Goal: Find specific page/section: Find specific page/section

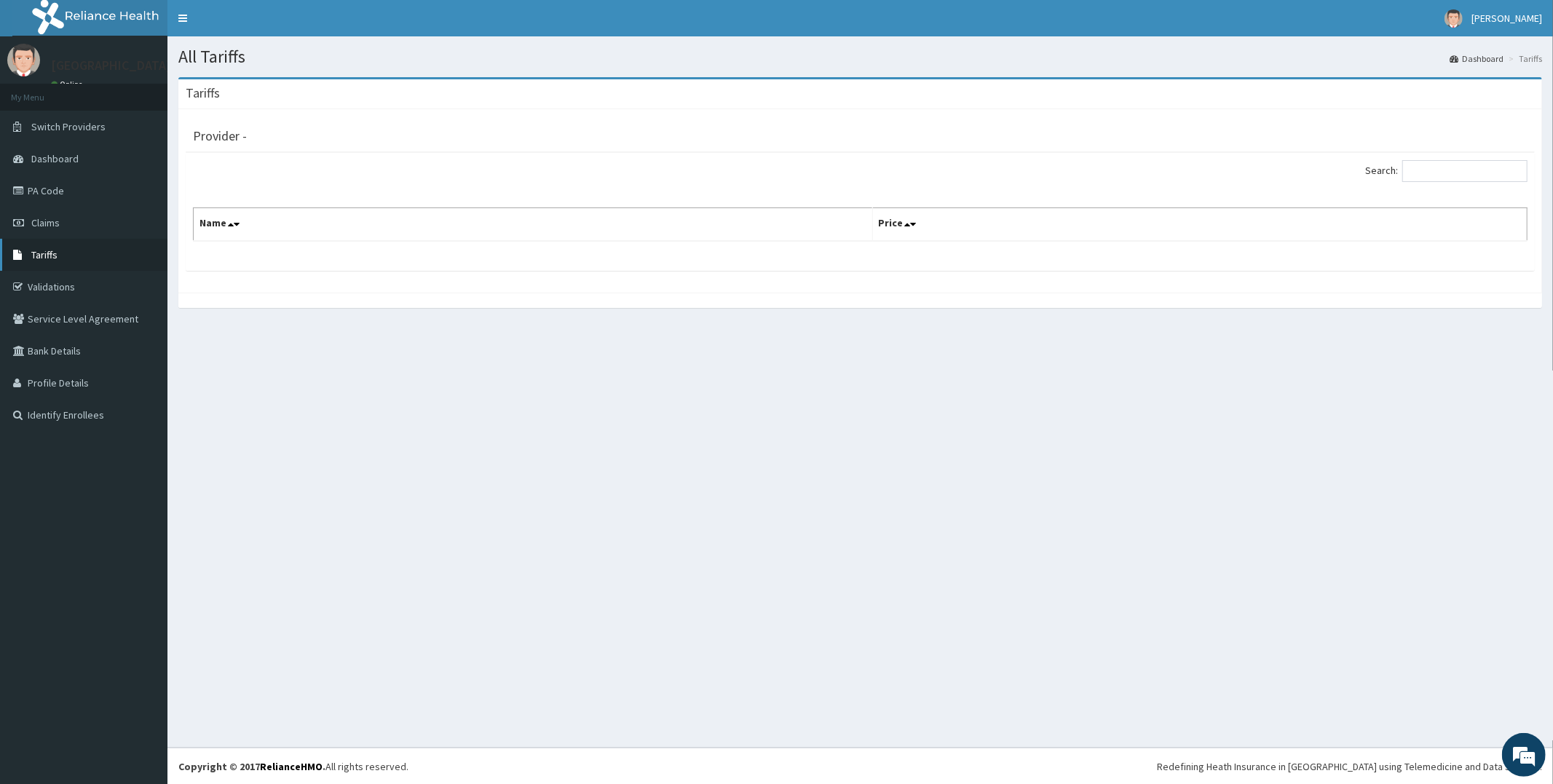
click at [61, 252] on link "Tariffs" at bounding box center [84, 255] width 168 height 32
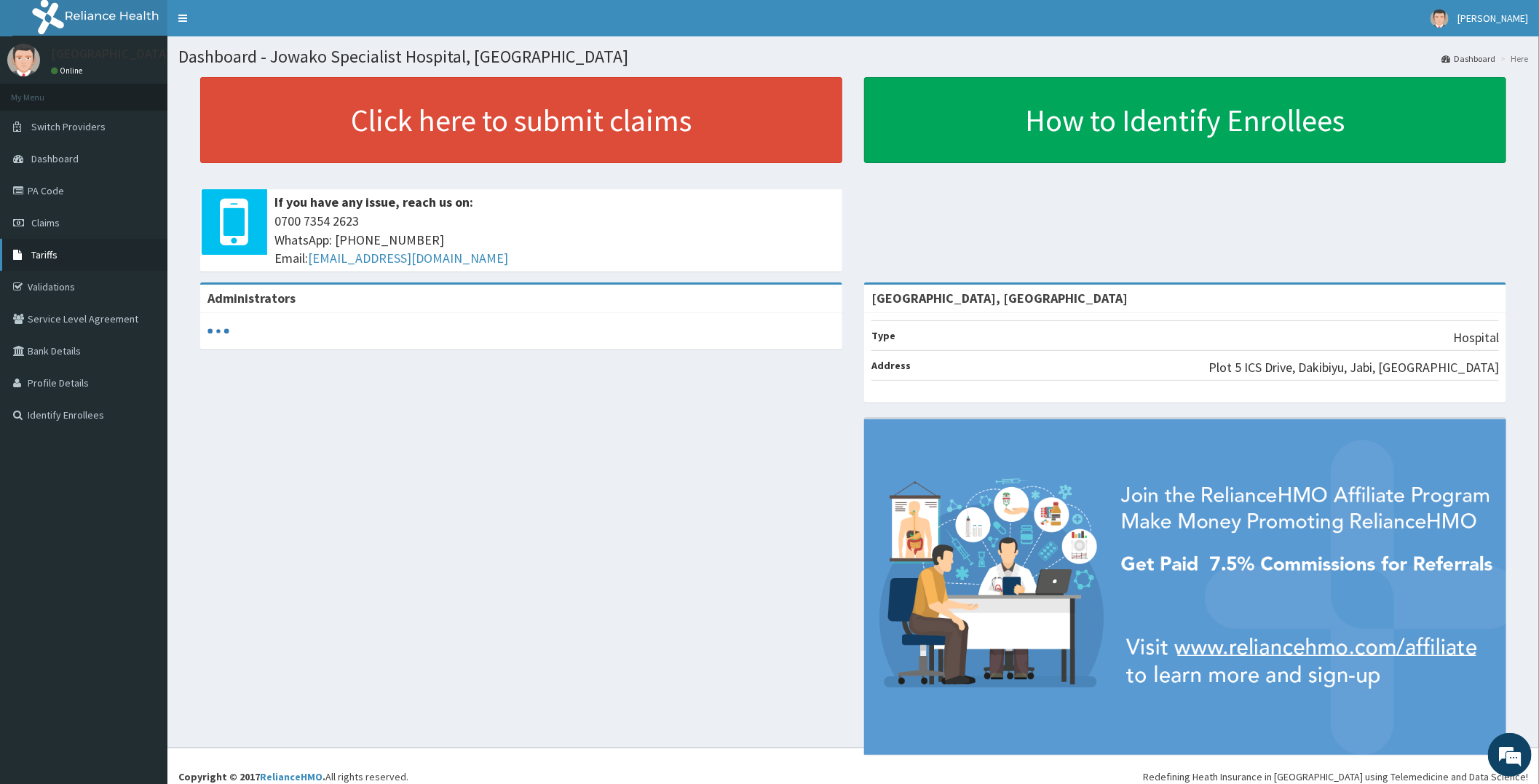
click at [82, 253] on link "Tariffs" at bounding box center [84, 255] width 168 height 32
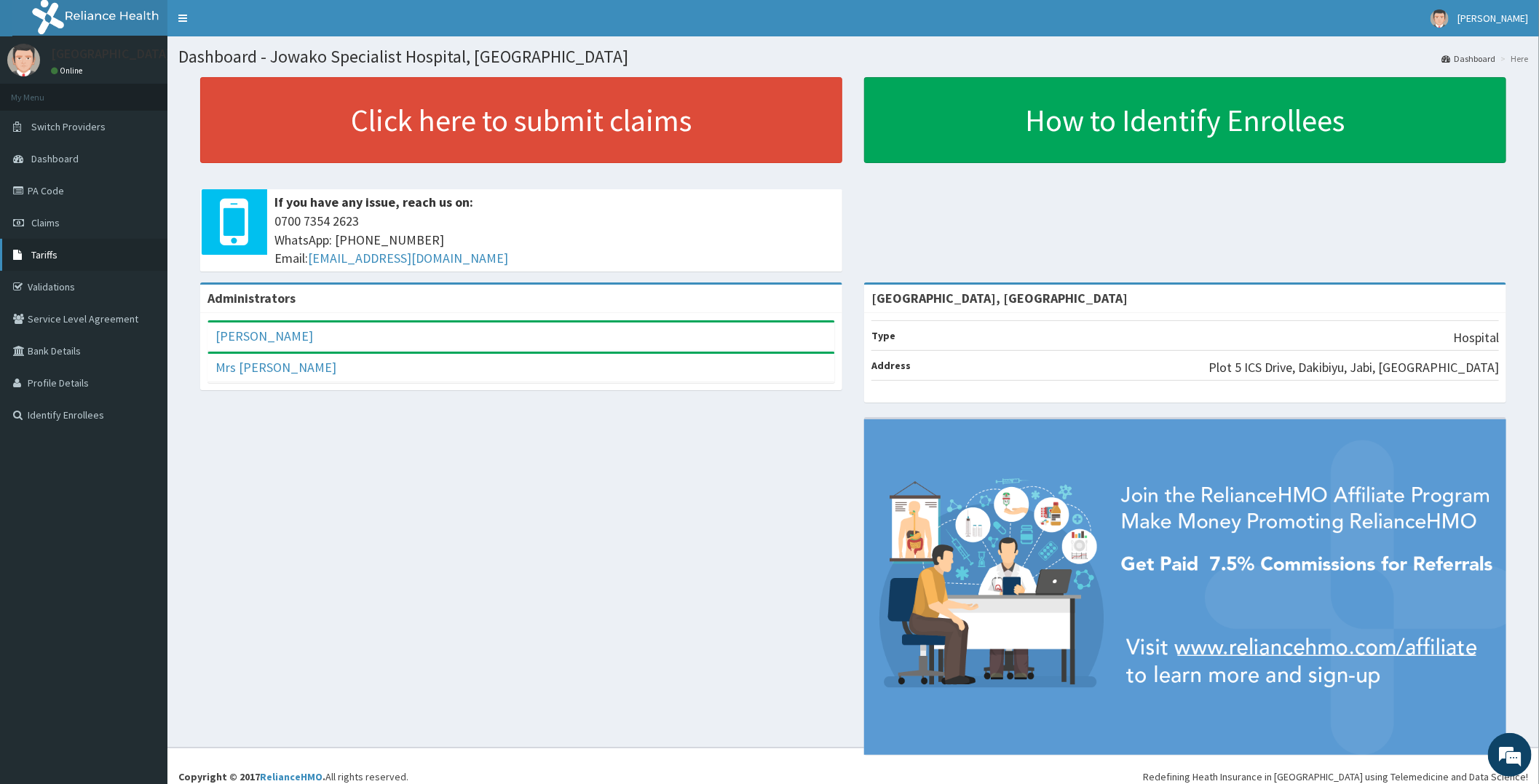
click at [68, 249] on link "Tariffs" at bounding box center [84, 255] width 168 height 32
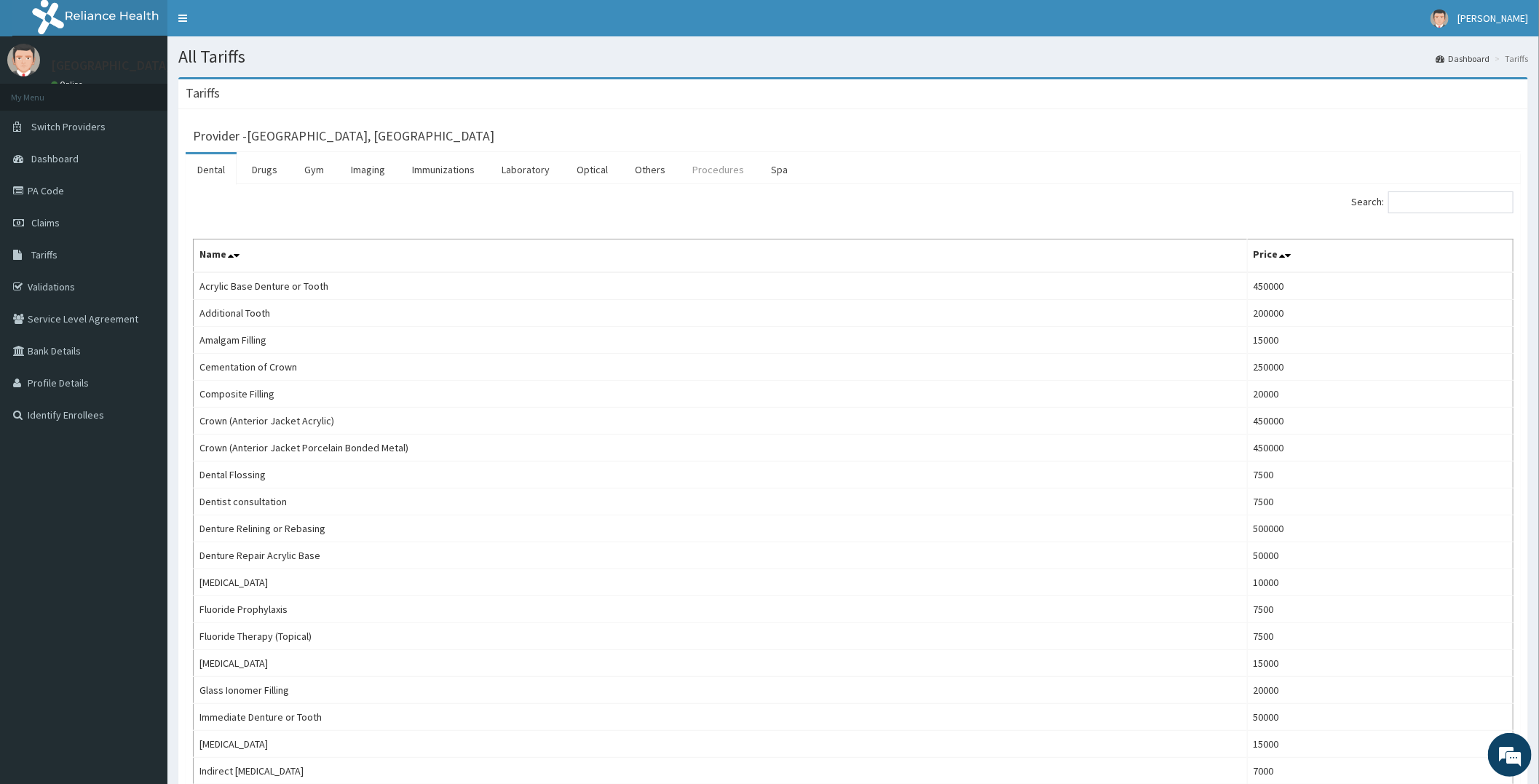
click at [709, 163] on link "Procedures" at bounding box center [718, 170] width 75 height 31
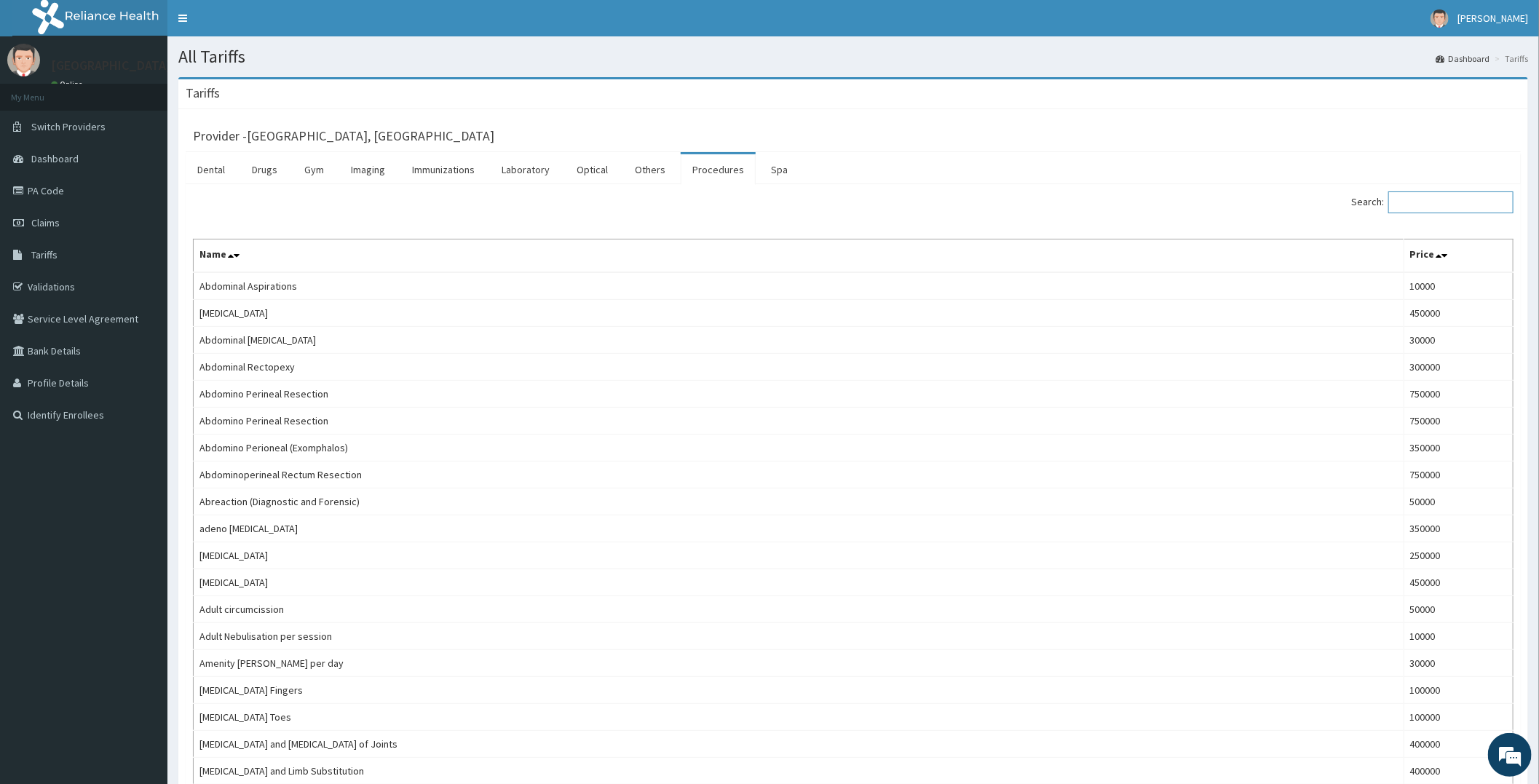
click at [1432, 207] on input "Search:" at bounding box center [1451, 202] width 125 height 22
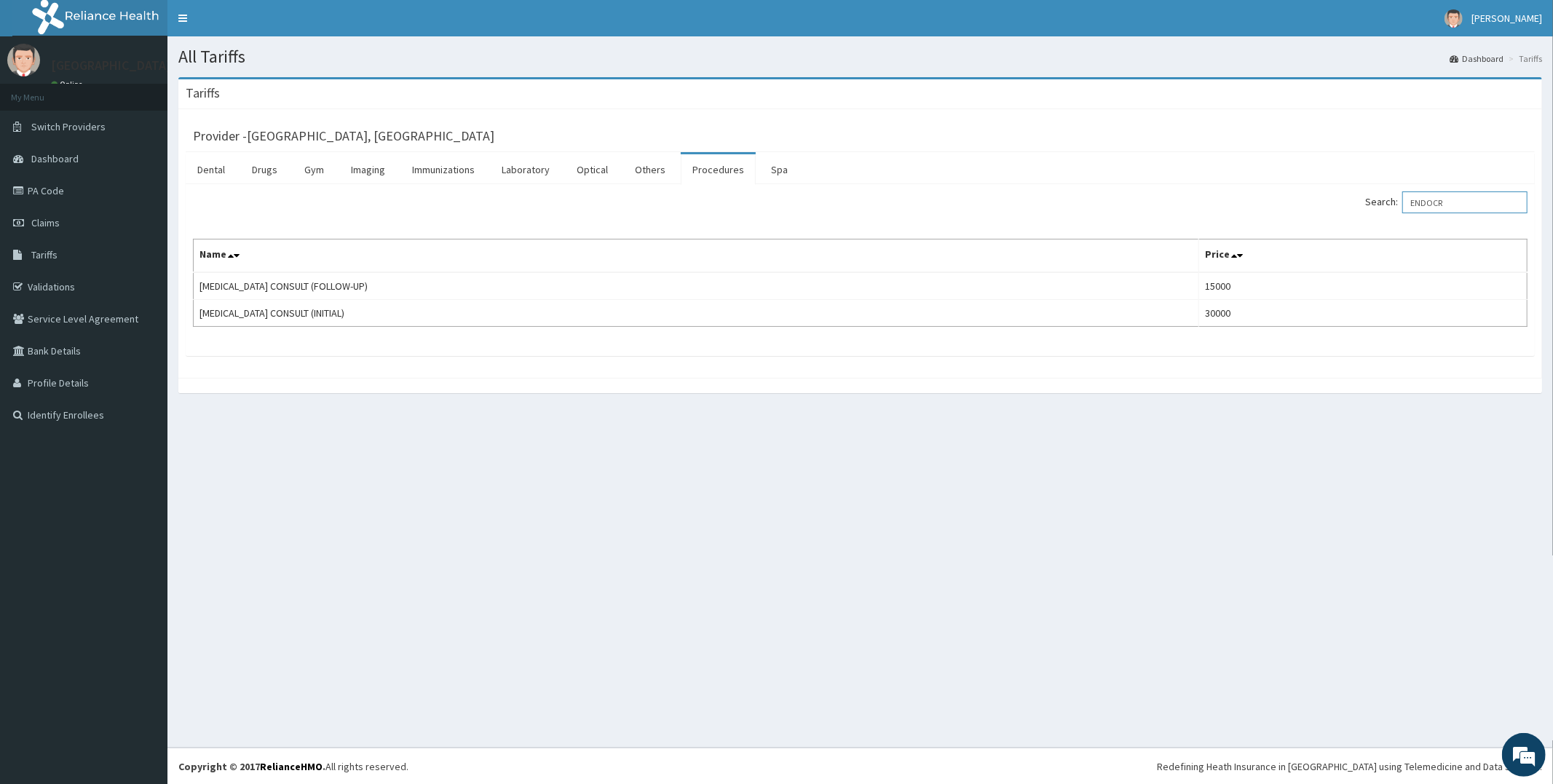
type input "ENDOCR"
click at [98, 194] on link "PA Code" at bounding box center [84, 191] width 168 height 32
